Goal: Task Accomplishment & Management: Understand process/instructions

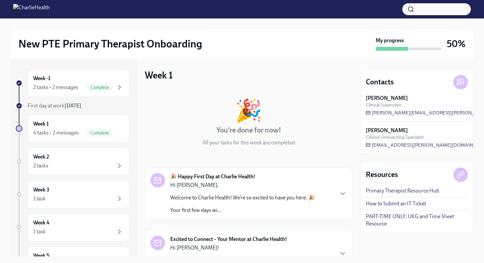
scroll to position [65, 0]
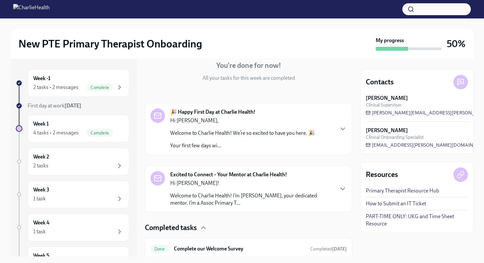
click at [45, 157] on h6 "Week 2" at bounding box center [41, 156] width 16 height 7
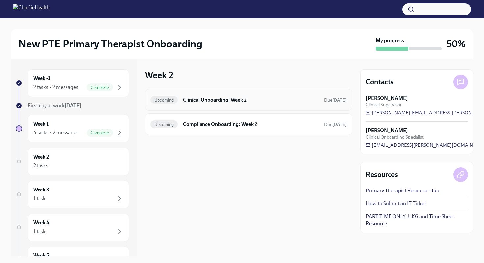
click at [227, 102] on h6 "Clinical Onboarding: Week 2" at bounding box center [251, 99] width 136 height 7
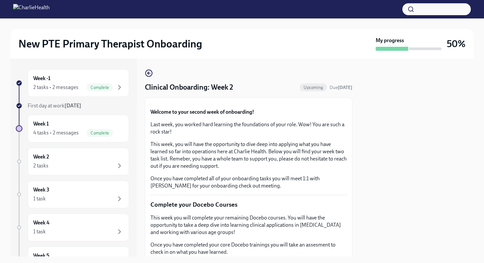
click at [340, 135] on p "Last week, you worked hard learning the foundations of your role. Wow! You are …" at bounding box center [248, 128] width 196 height 14
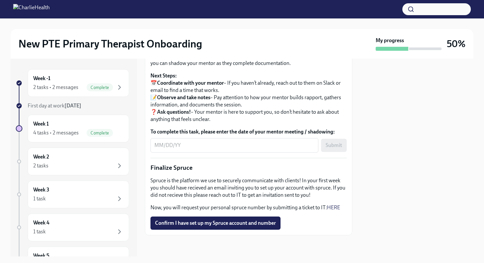
scroll to position [762, 0]
click at [210, 227] on button "Confirm I have set up my Spruce account and number" at bounding box center [215, 222] width 130 height 13
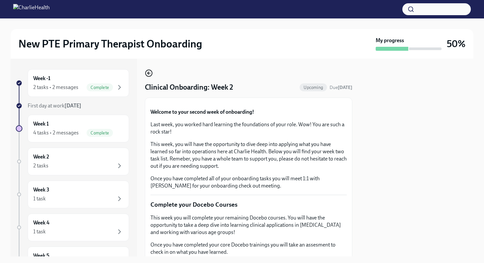
click at [150, 72] on icon "button" at bounding box center [149, 73] width 8 height 8
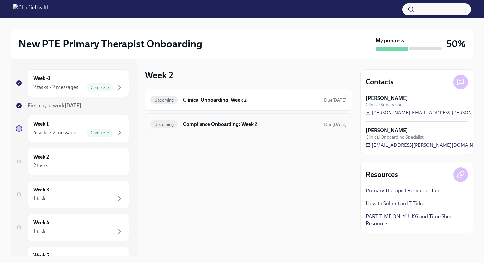
click at [201, 128] on div "Upcoming Compliance Onboarding: Week 2 Due [DATE]" at bounding box center [248, 124] width 196 height 11
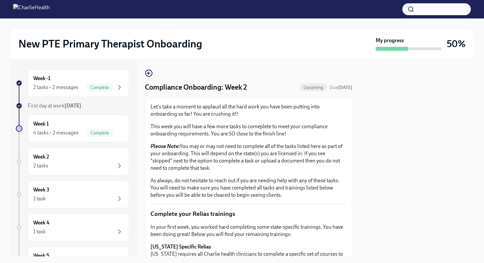
click at [336, 211] on p "Complete your Relias trainings" at bounding box center [248, 213] width 196 height 9
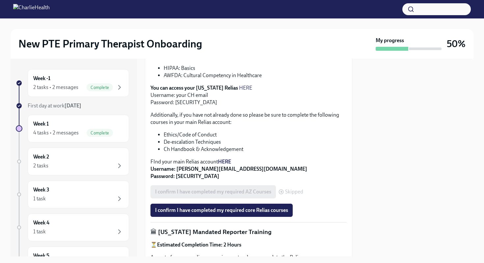
scroll to position [237, 0]
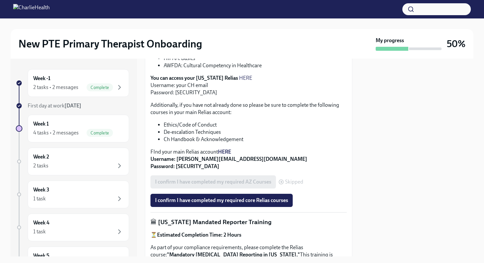
click at [336, 218] on p "🏛 [US_STATE] Mandated Reporter Training" at bounding box center [248, 222] width 196 height 9
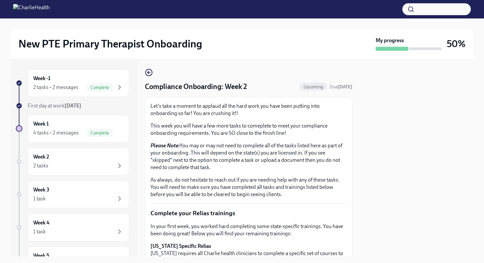
scroll to position [0, 0]
click at [149, 74] on icon "button" at bounding box center [149, 73] width 8 height 8
